Goal: Information Seeking & Learning: Learn about a topic

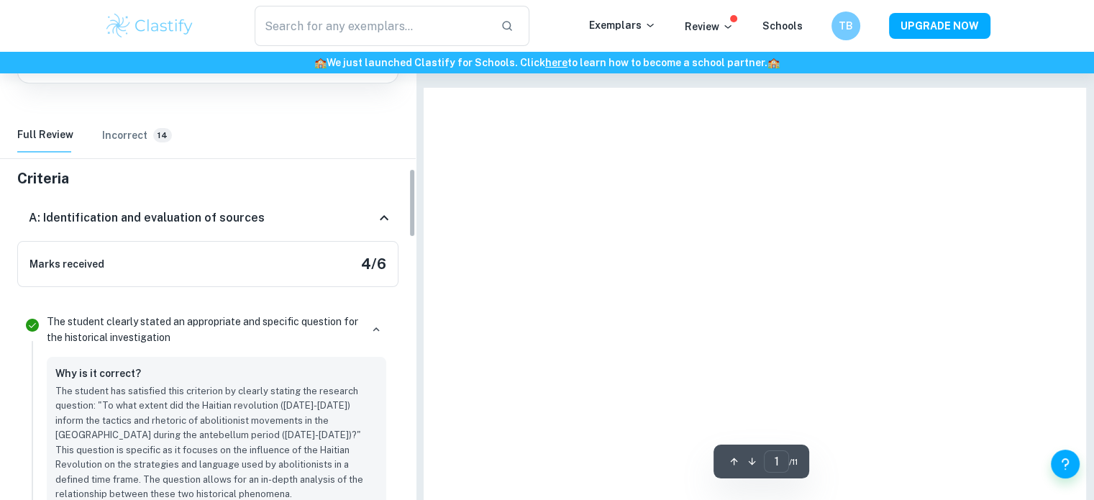
scroll to position [494, 0]
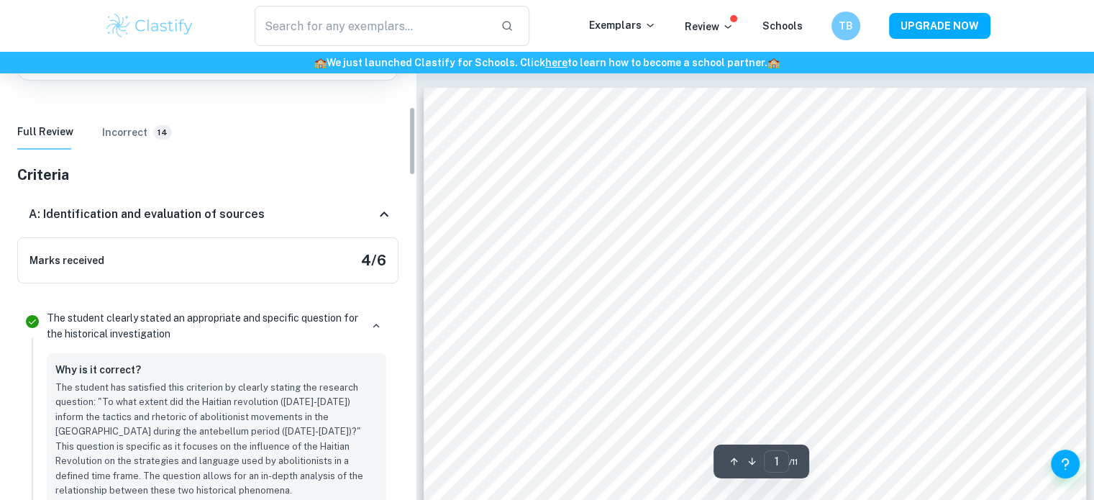
scroll to position [46, 0]
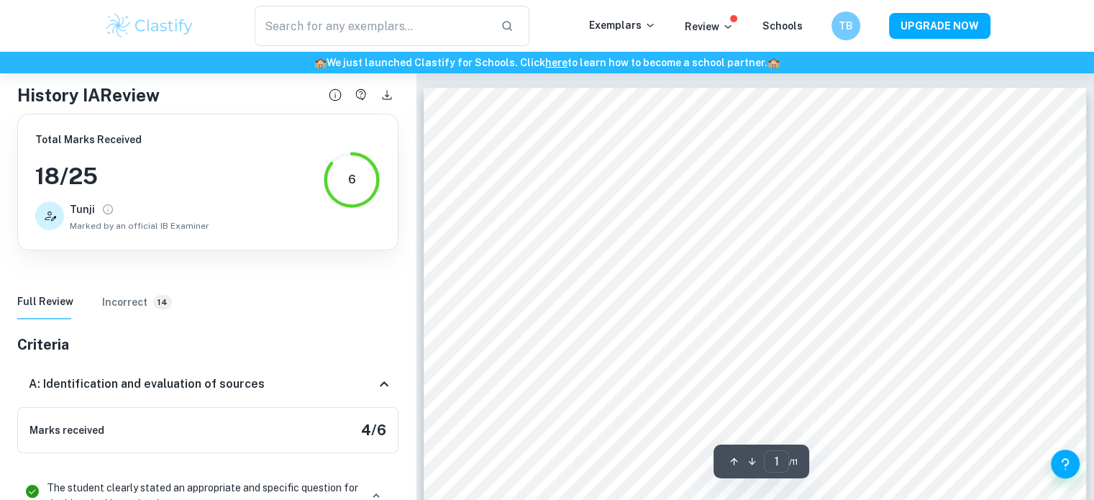
click at [161, 224] on span "Marked by an official IB Examiner" at bounding box center [139, 225] width 139 height 13
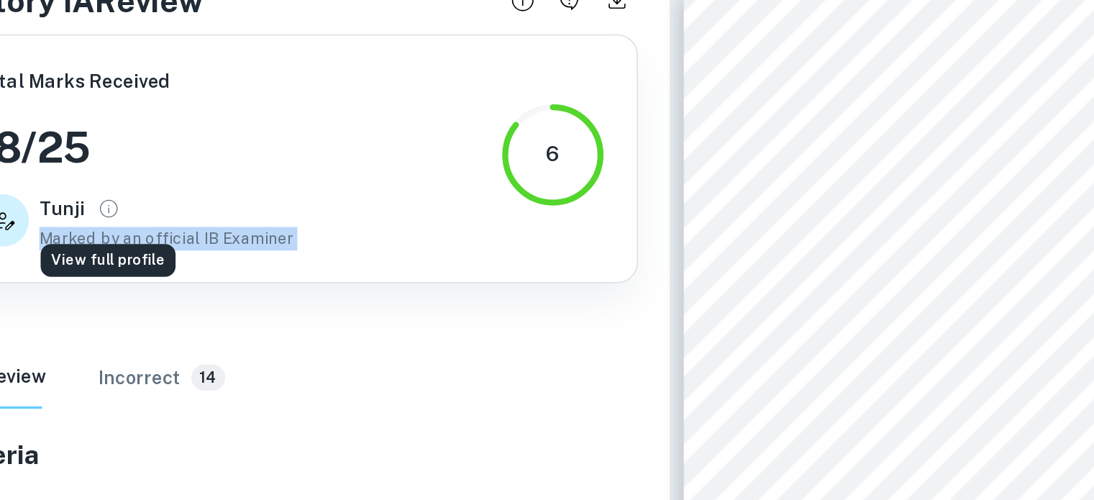
click at [106, 210] on icon "View full profile" at bounding box center [107, 209] width 13 height 13
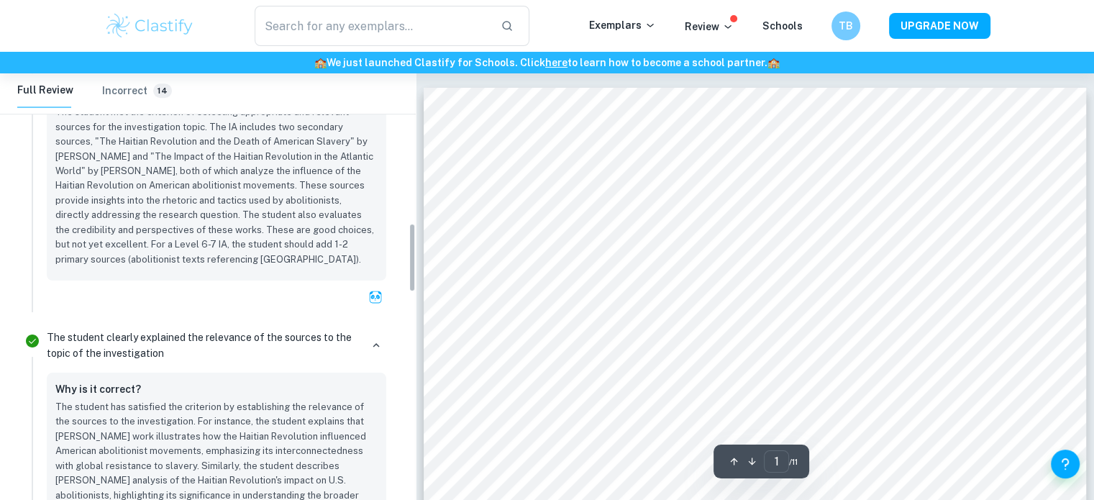
scroll to position [979, 0]
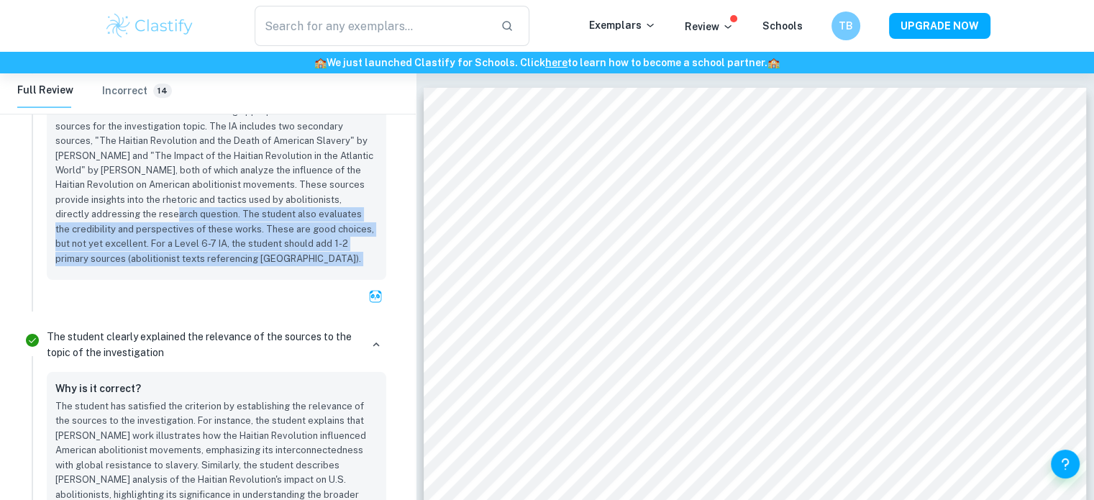
drag, startPoint x: 265, startPoint y: 285, endPoint x: 106, endPoint y: 211, distance: 175.3
click at [106, 211] on div "Why is it correct? The student met the criterion of selecting appropriate and r…" at bounding box center [216, 192] width 339 height 230
click at [106, 211] on p "The student met the criterion of selecting appropriate and relevant sources for…" at bounding box center [216, 185] width 322 height 162
drag, startPoint x: 106, startPoint y: 211, endPoint x: 255, endPoint y: 258, distance: 156.9
click at [255, 258] on p "The student met the criterion of selecting appropriate and relevant sources for…" at bounding box center [216, 185] width 322 height 162
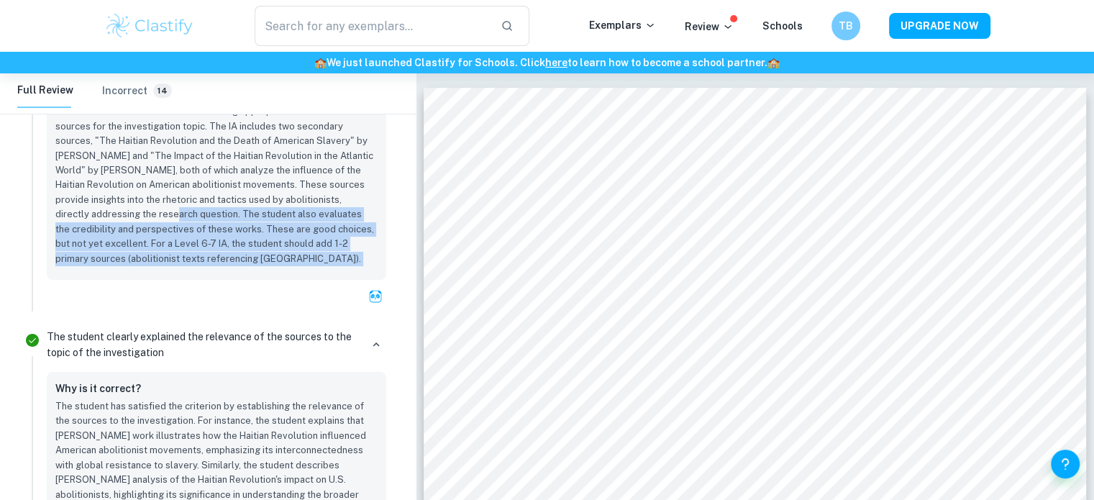
click at [255, 258] on p "The student met the criterion of selecting appropriate and relevant sources for…" at bounding box center [216, 185] width 322 height 162
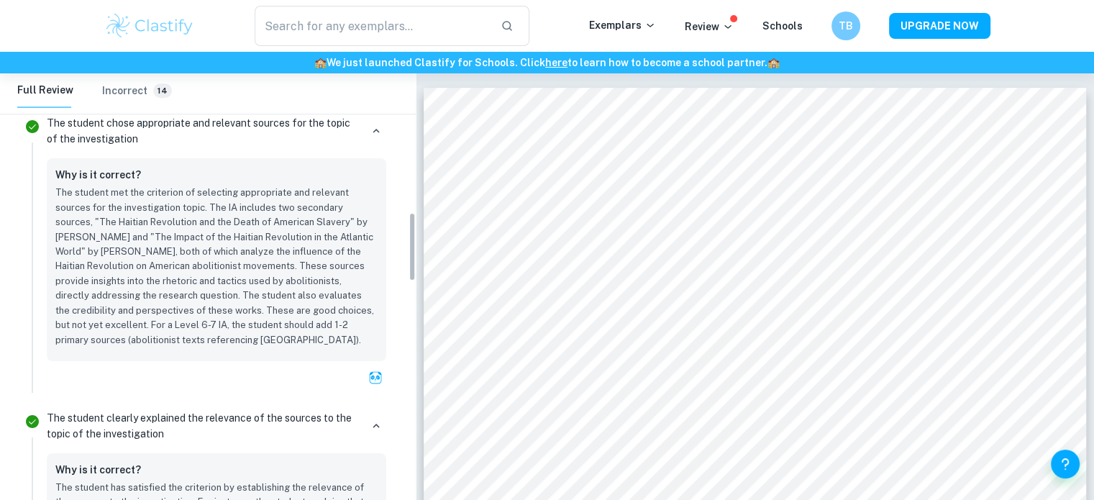
scroll to position [895, 0]
click at [190, 196] on p "The student met the criterion of selecting appropriate and relevant sources for…" at bounding box center [216, 269] width 322 height 162
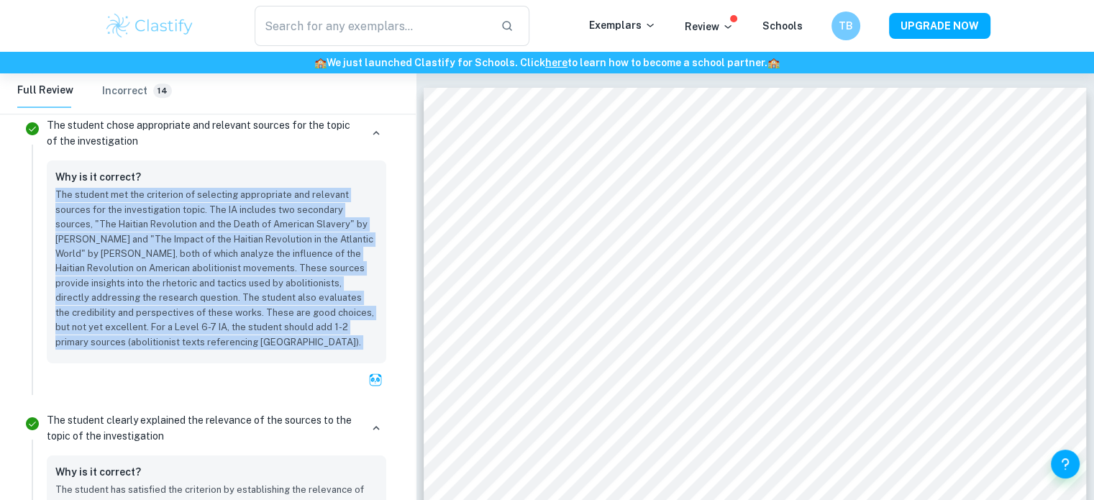
click at [190, 196] on p "The student met the criterion of selecting appropriate and relevant sources for…" at bounding box center [216, 269] width 322 height 162
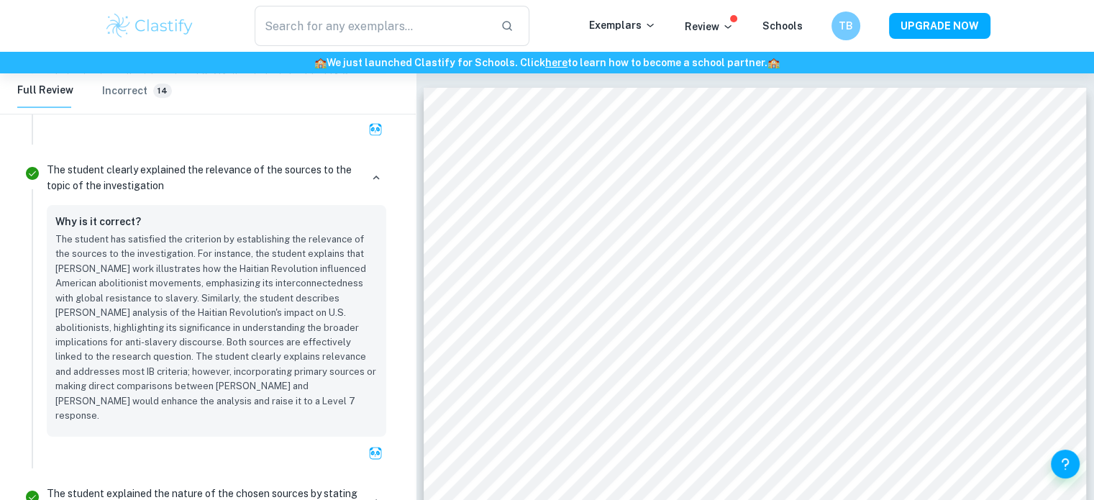
drag, startPoint x: 133, startPoint y: 251, endPoint x: 227, endPoint y: 352, distance: 137.9
click at [227, 352] on p "The student has satisfied the criterion by establishing the relevance of the so…" at bounding box center [216, 327] width 322 height 191
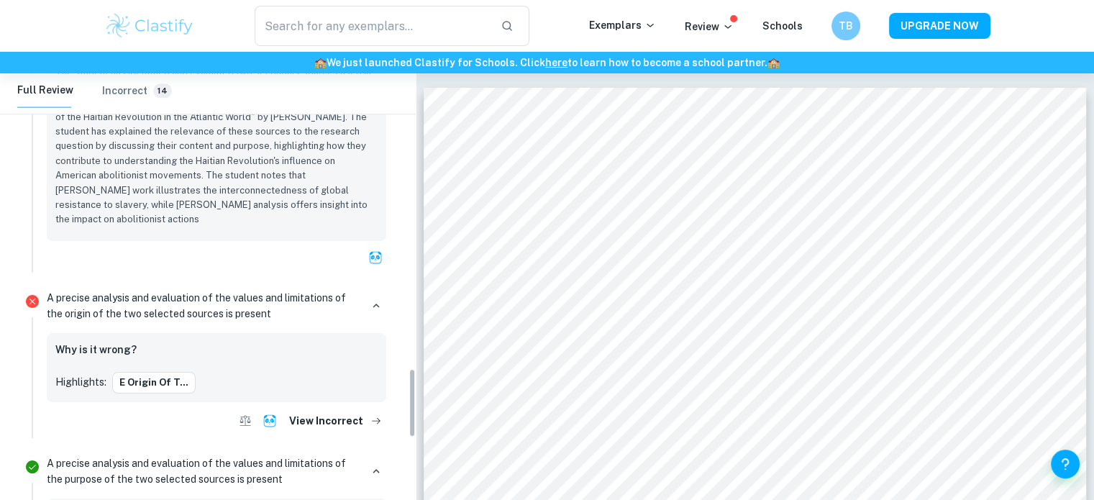
scroll to position [1903, 0]
click at [173, 370] on button "e origin of t..." at bounding box center [153, 381] width 83 height 22
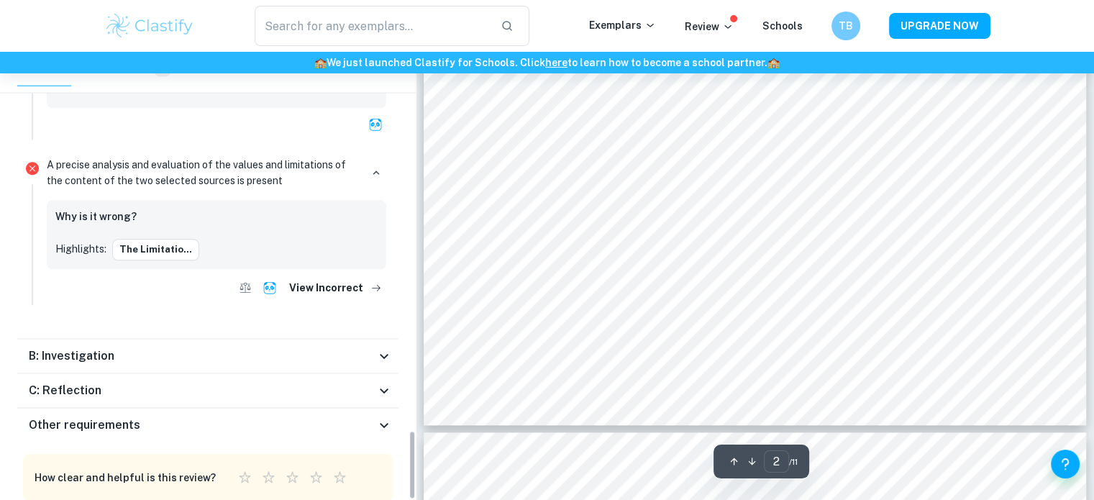
scroll to position [1569, 0]
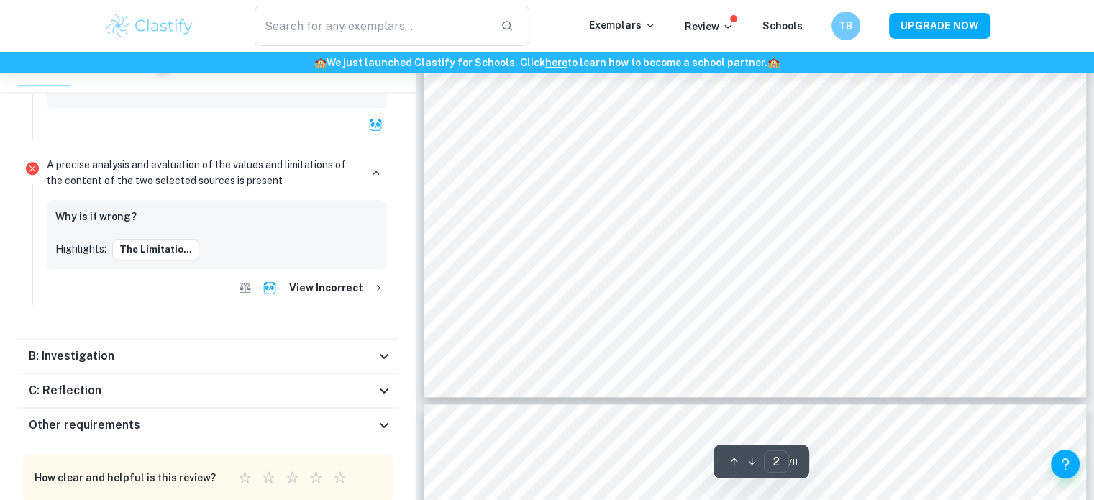
click at [207, 416] on div "Other requirements" at bounding box center [202, 424] width 347 height 17
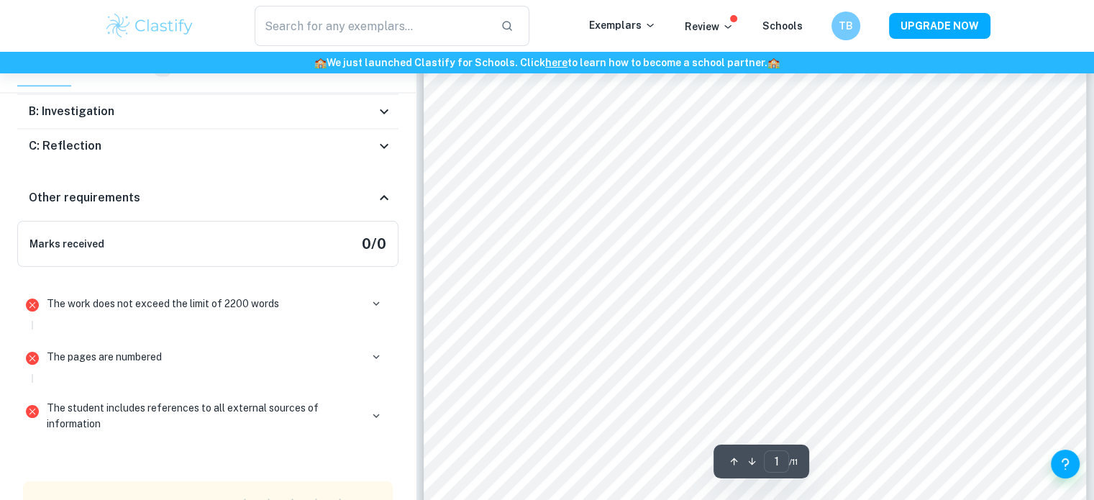
scroll to position [0, 0]
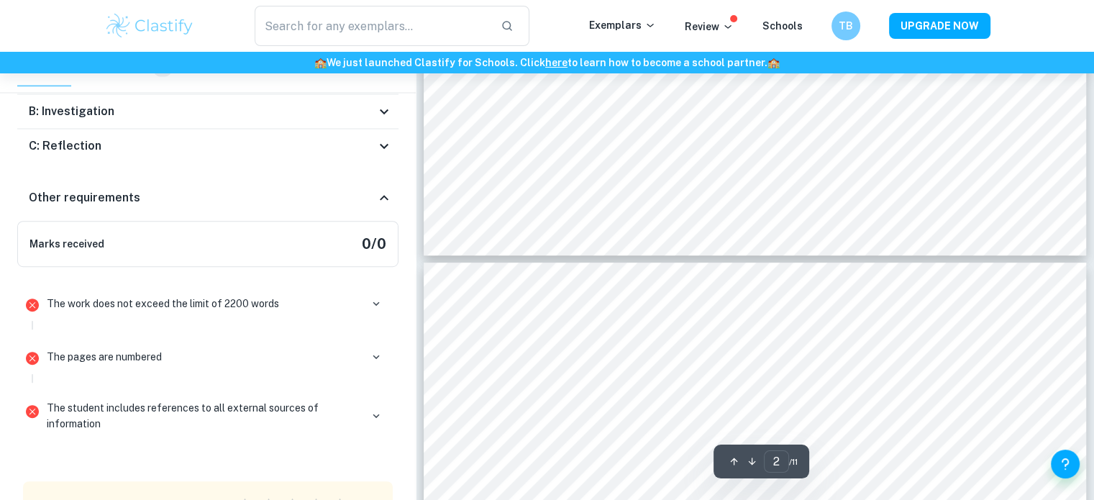
type input "1"
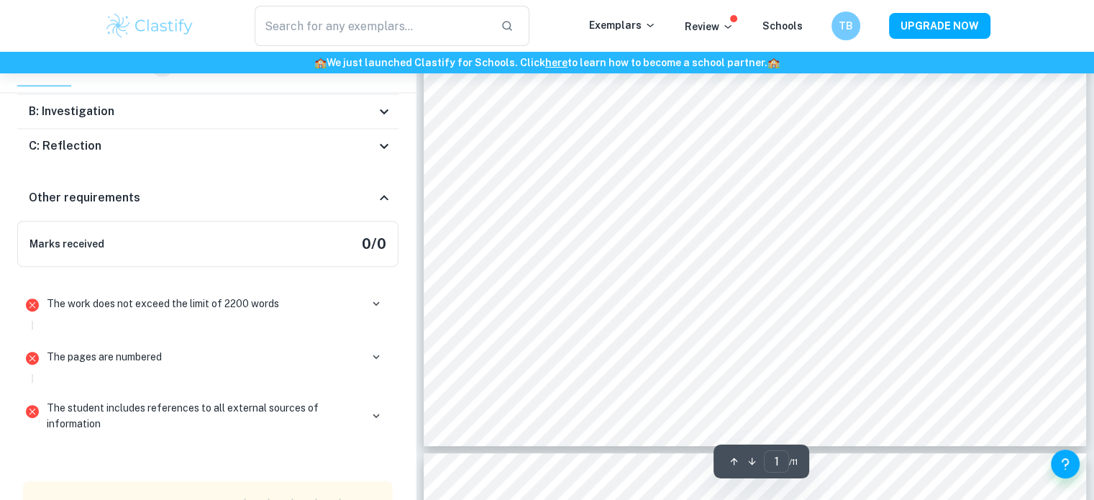
scroll to position [582, 0]
